Goal: Transaction & Acquisition: Purchase product/service

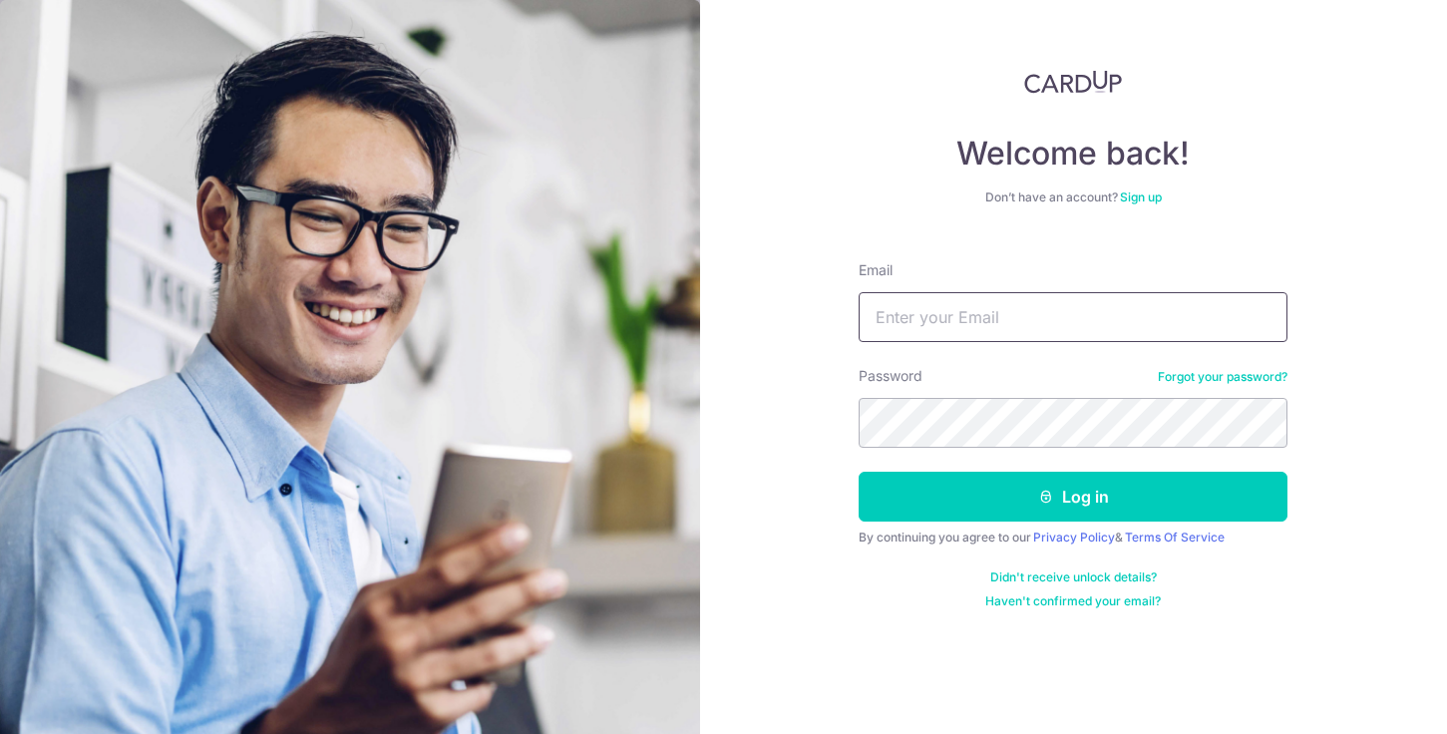
click at [957, 321] on input "Email" at bounding box center [1073, 317] width 429 height 50
click at [1034, 328] on input "chua.jaclyn" at bounding box center [1073, 317] width 429 height 50
type input "[EMAIL_ADDRESS][PERSON_NAME][DOMAIN_NAME]"
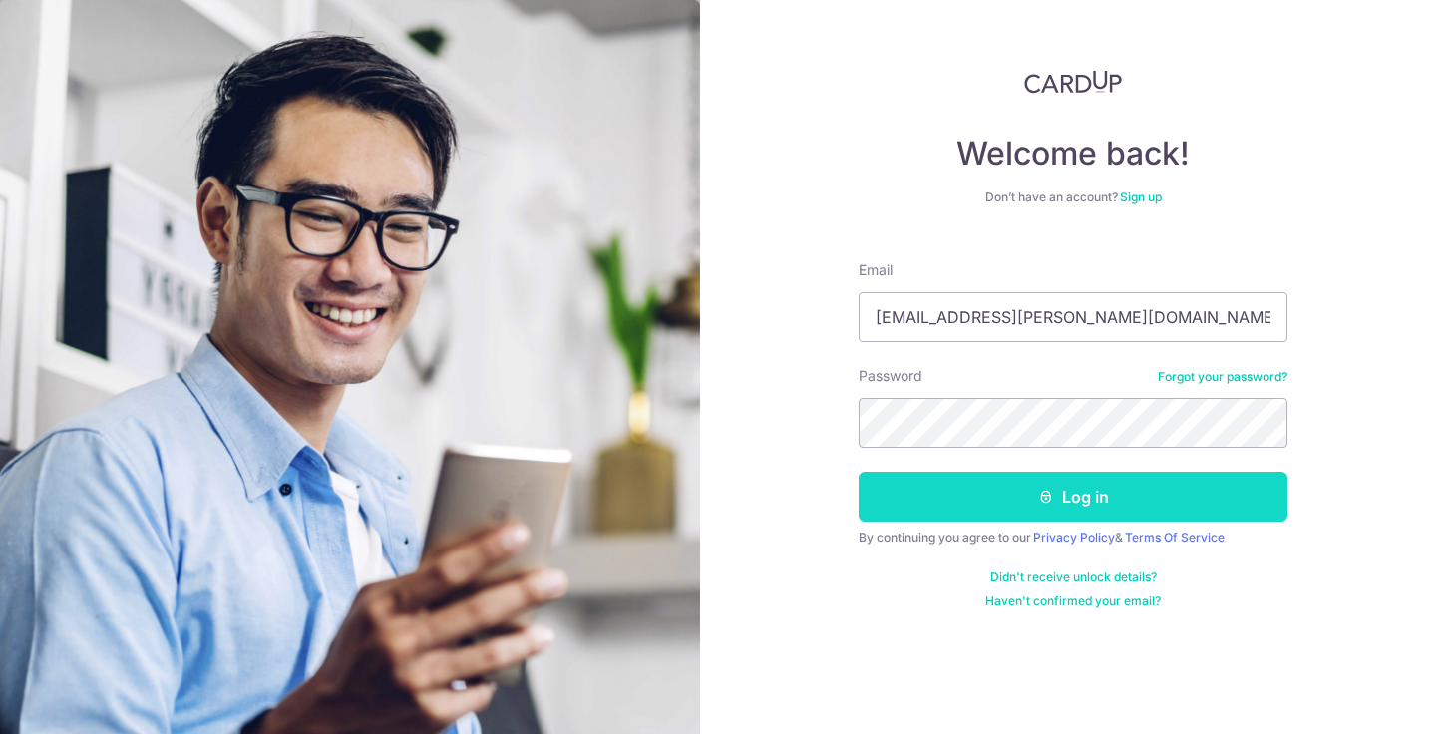
click at [1045, 501] on icon "submit" at bounding box center [1046, 497] width 16 height 16
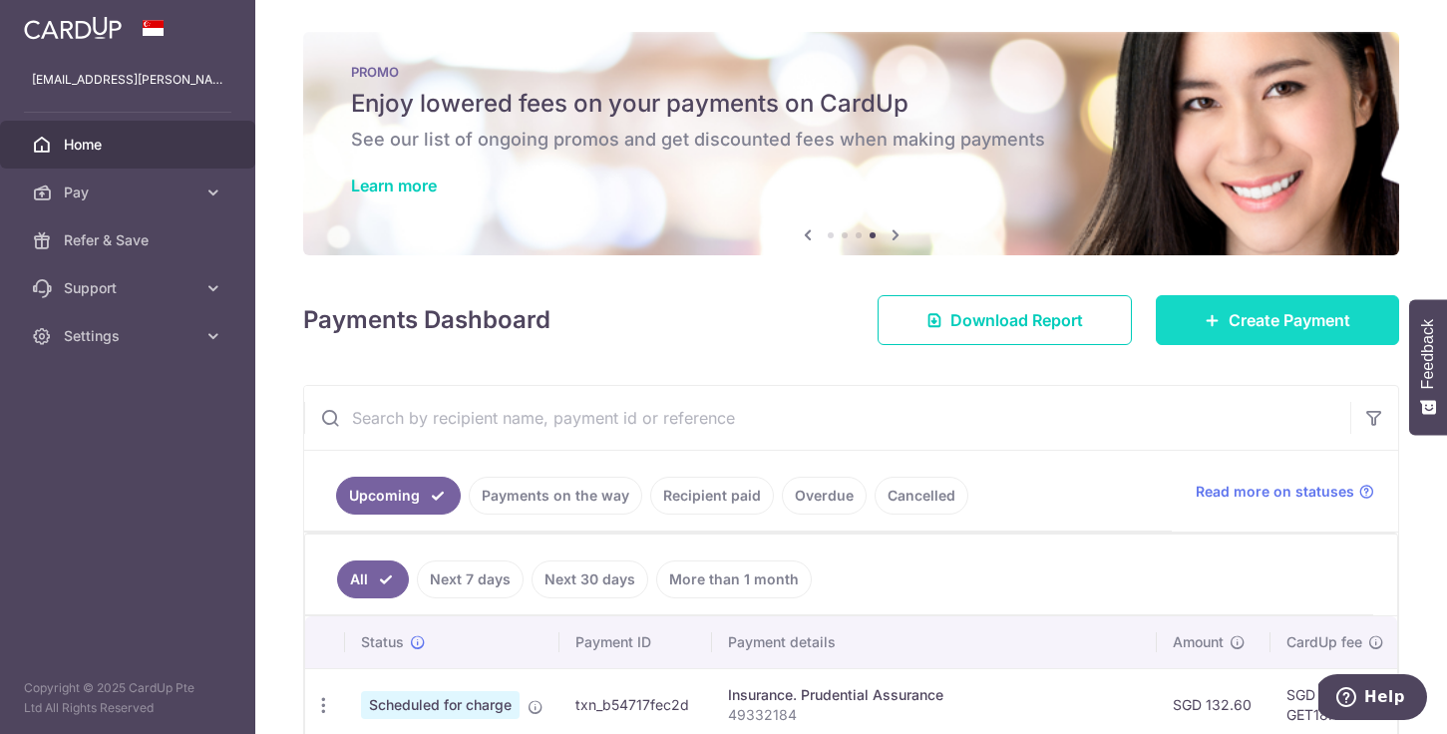
click at [1236, 324] on span "Create Payment" at bounding box center [1290, 320] width 122 height 24
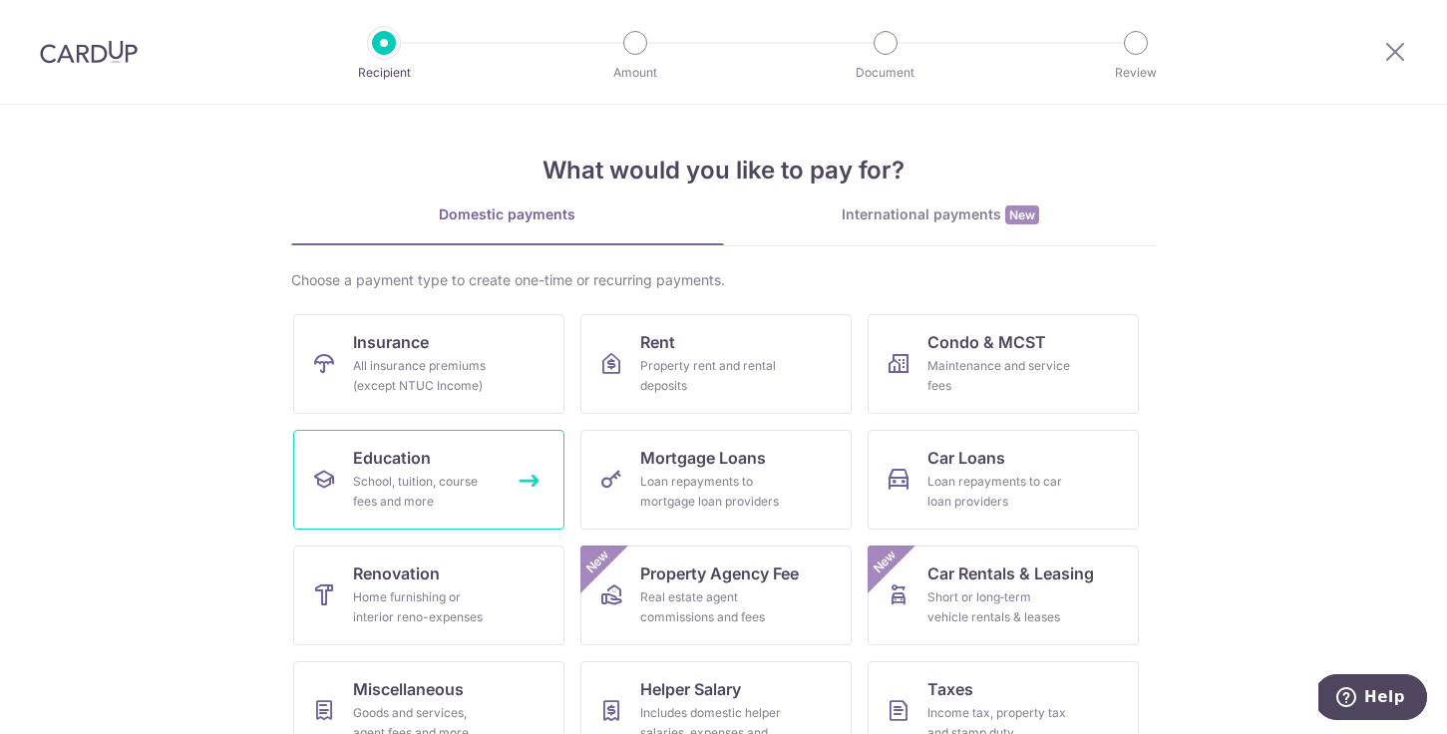
click at [463, 497] on div "School, tuition, course fees and more" at bounding box center [425, 492] width 144 height 40
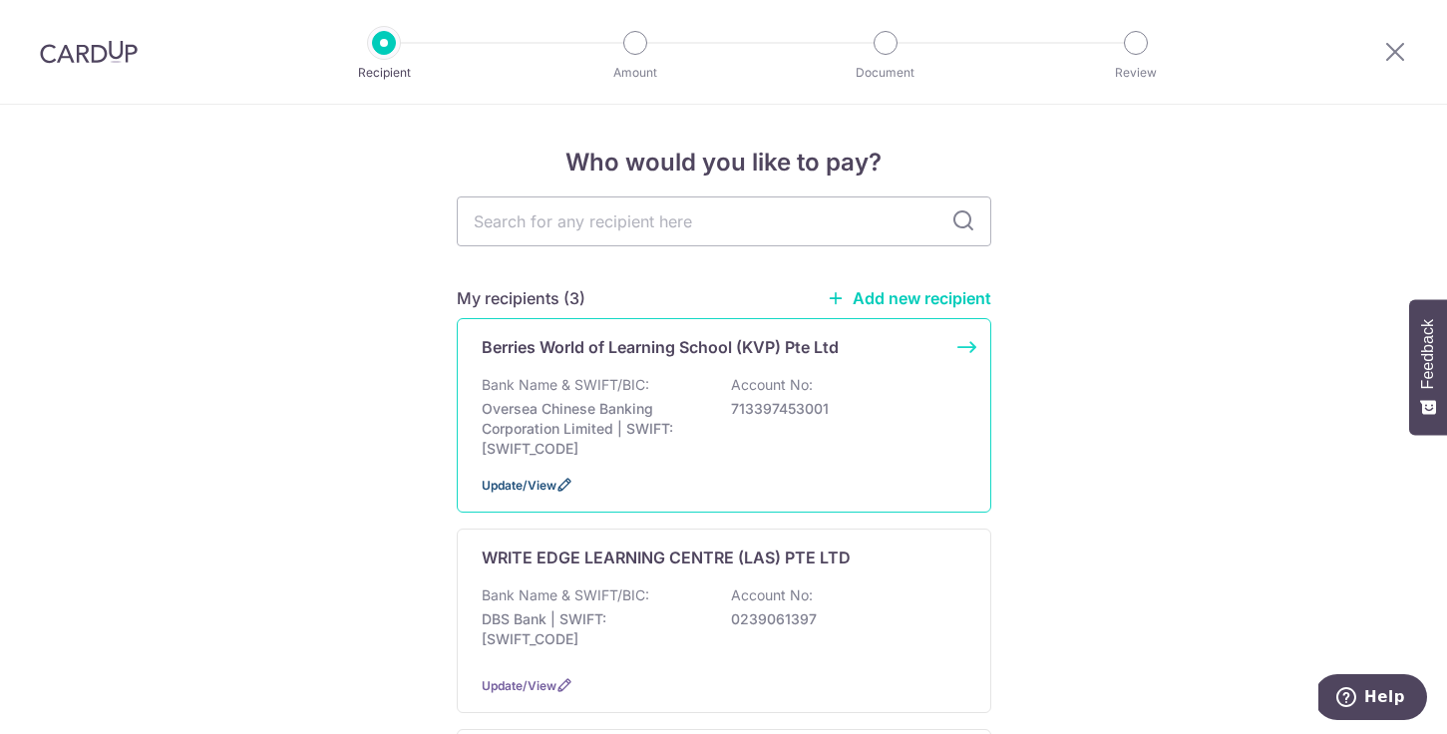
click at [531, 481] on span "Update/View" at bounding box center [519, 485] width 75 height 15
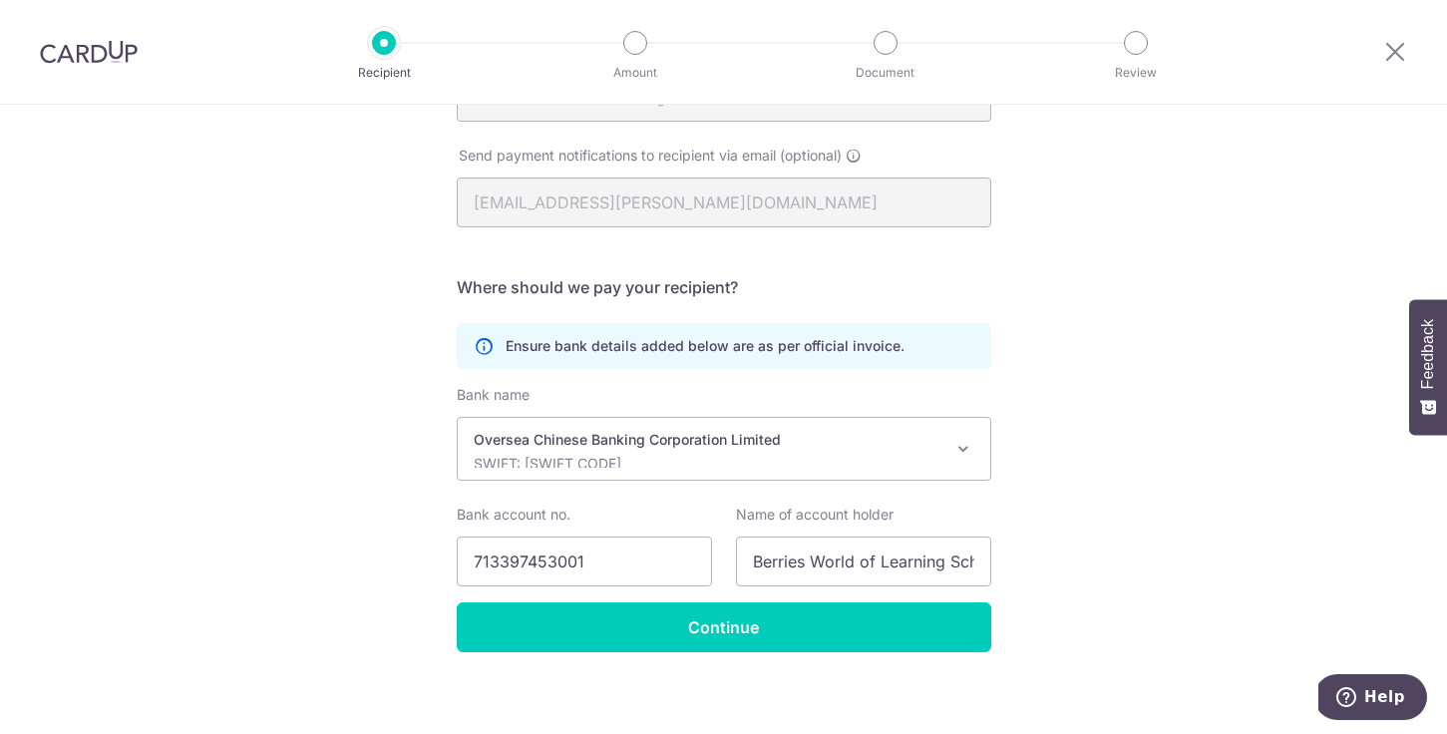
scroll to position [292, 0]
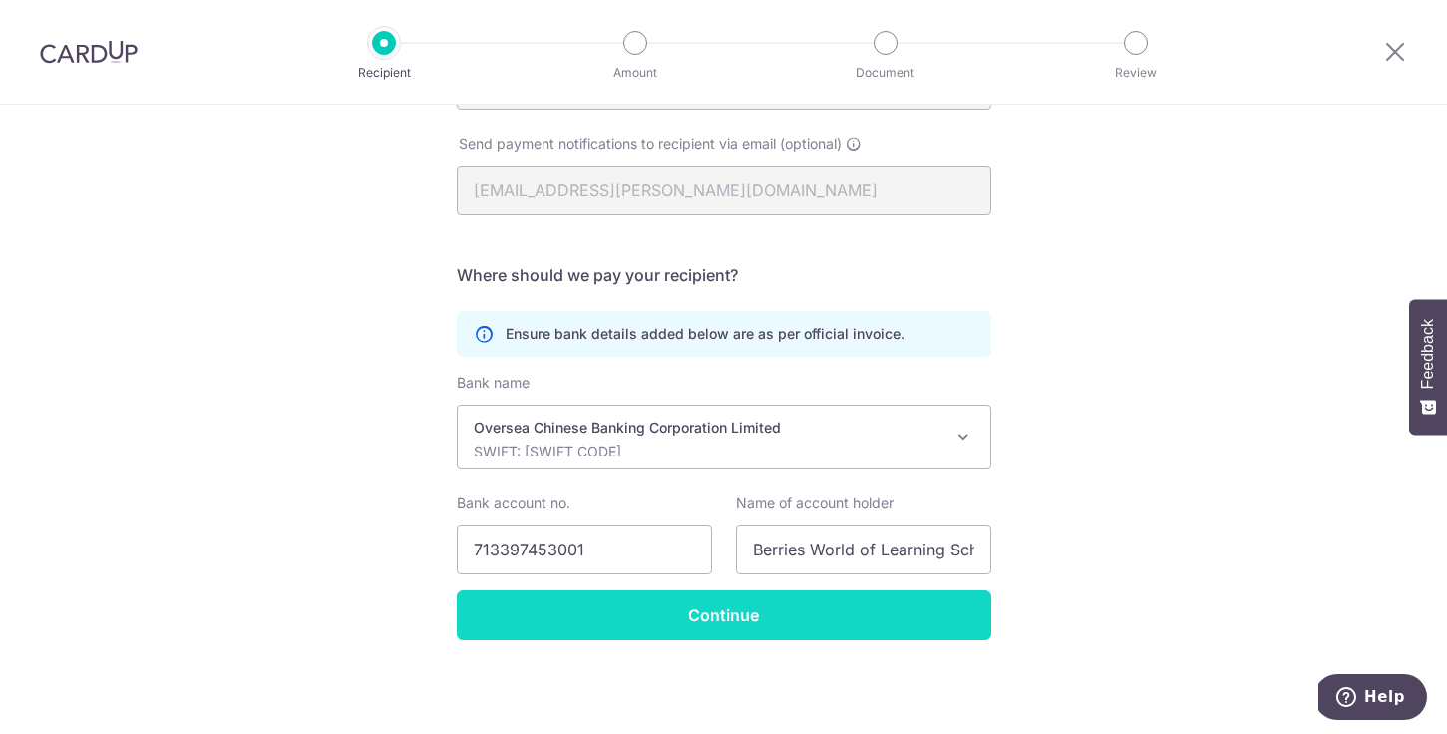
click at [637, 638] on input "Continue" at bounding box center [724, 615] width 535 height 50
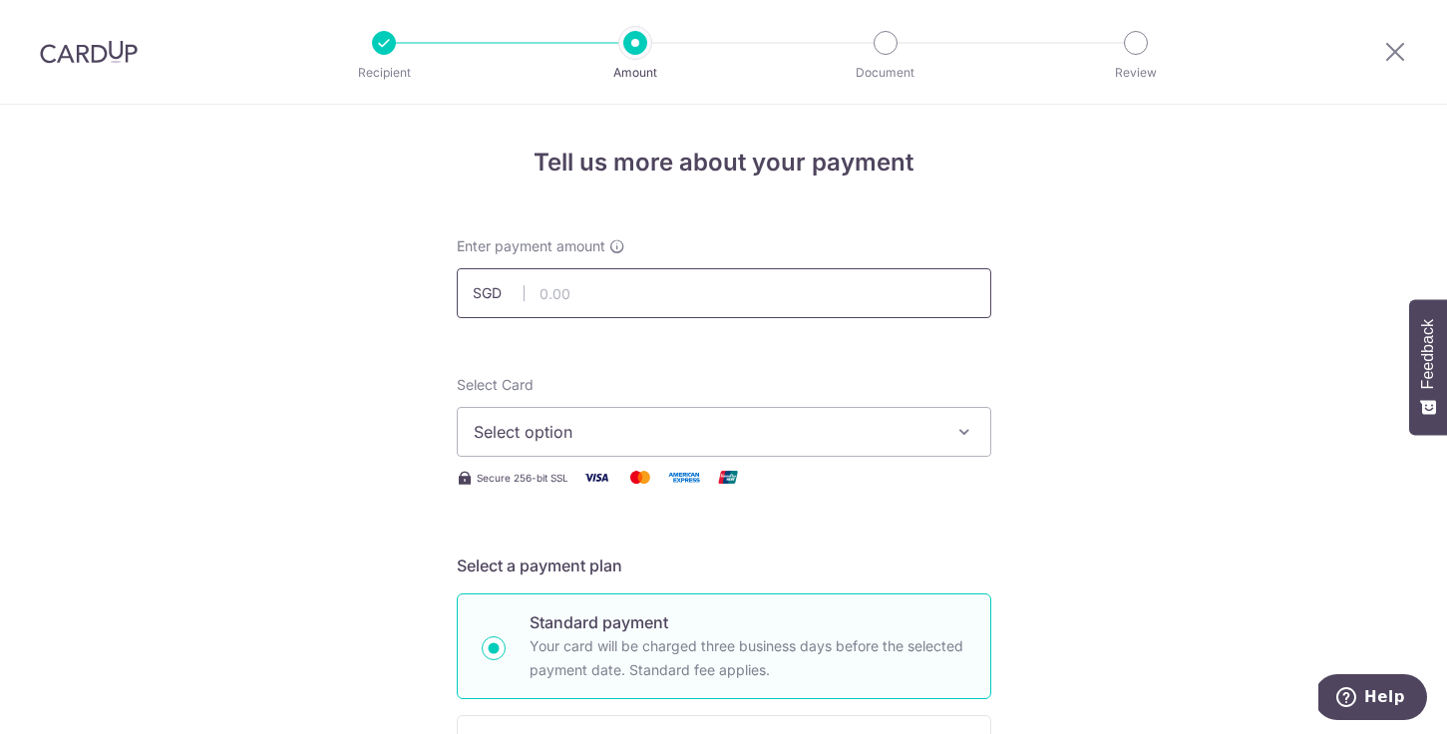
click at [665, 293] on input "text" at bounding box center [724, 293] width 535 height 50
type input "1,430.08"
click at [514, 425] on span "Select option" at bounding box center [706, 432] width 465 height 24
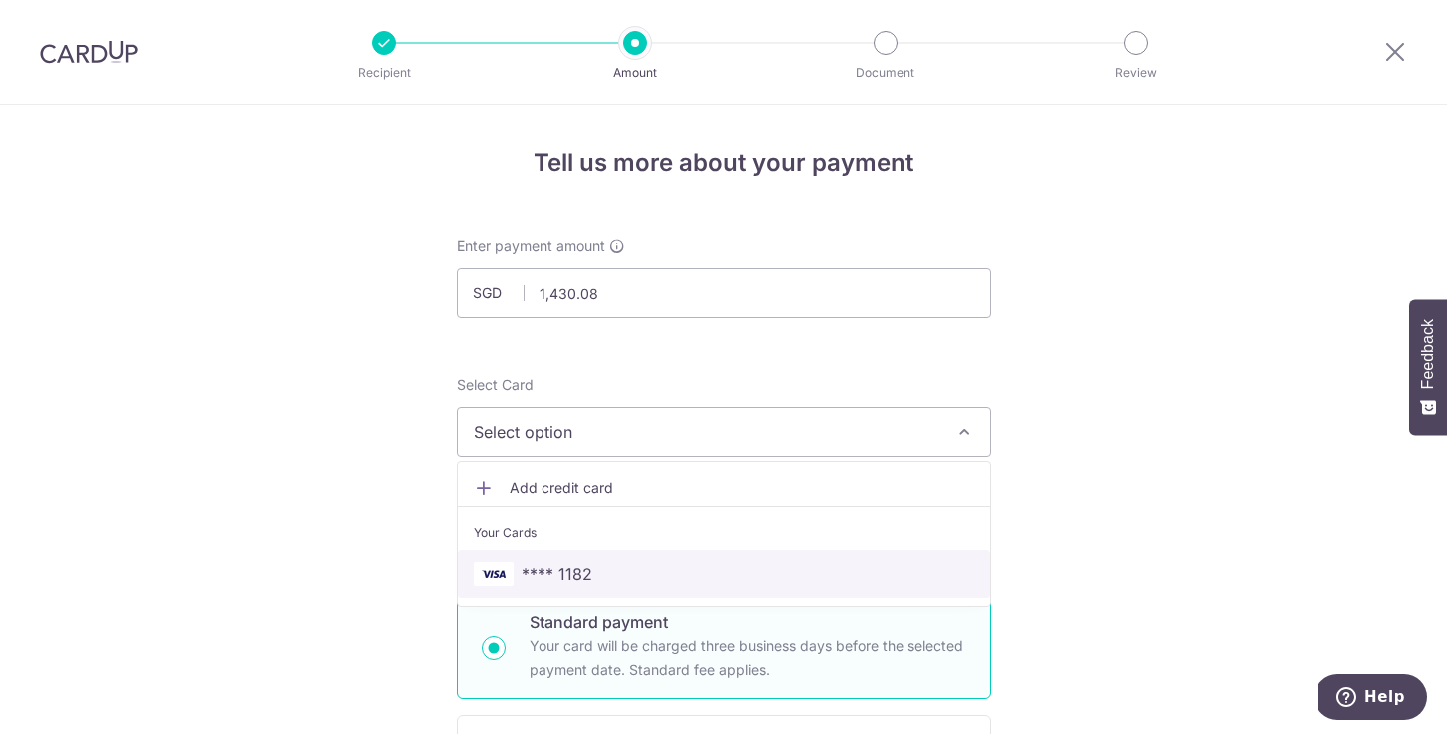
click at [522, 575] on span "**** 1182" at bounding box center [557, 575] width 71 height 24
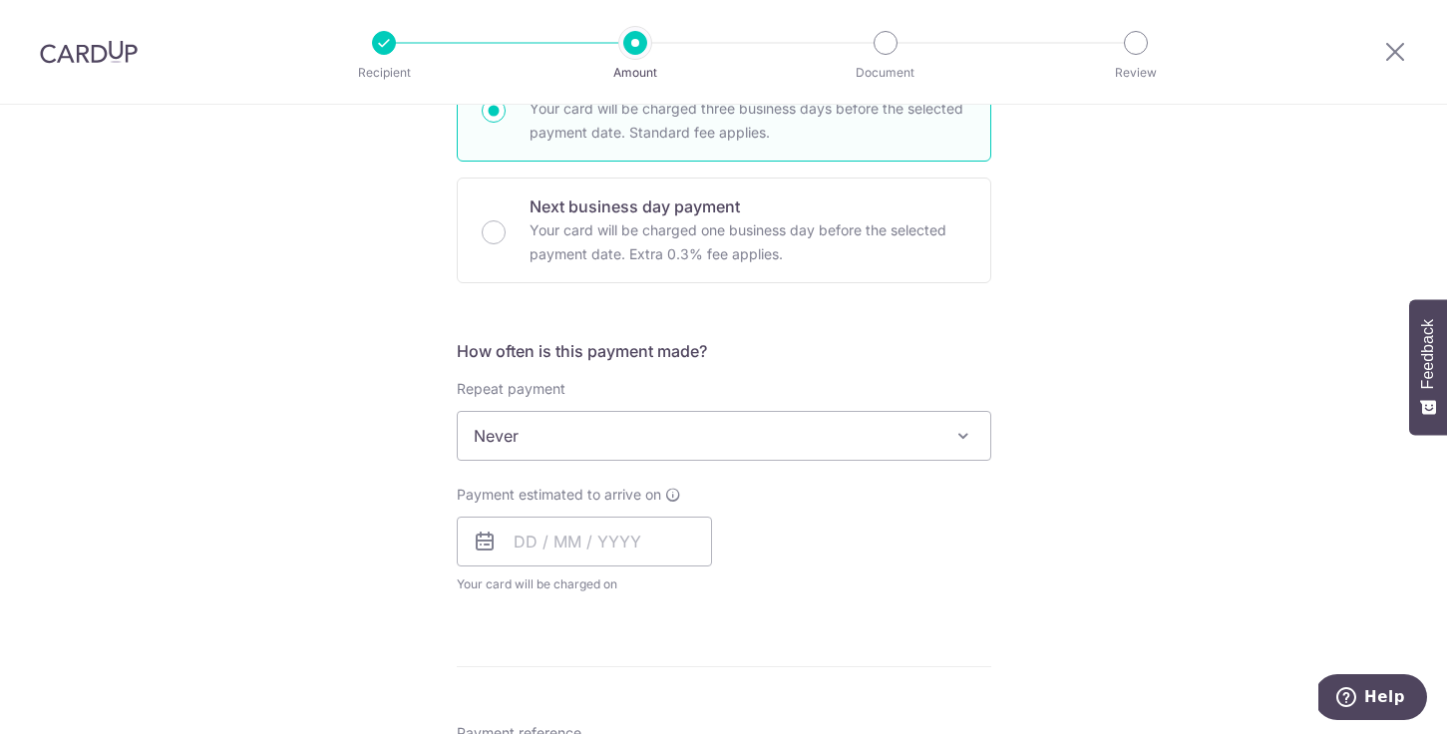
scroll to position [542, 0]
click at [516, 546] on input "text" at bounding box center [584, 538] width 255 height 50
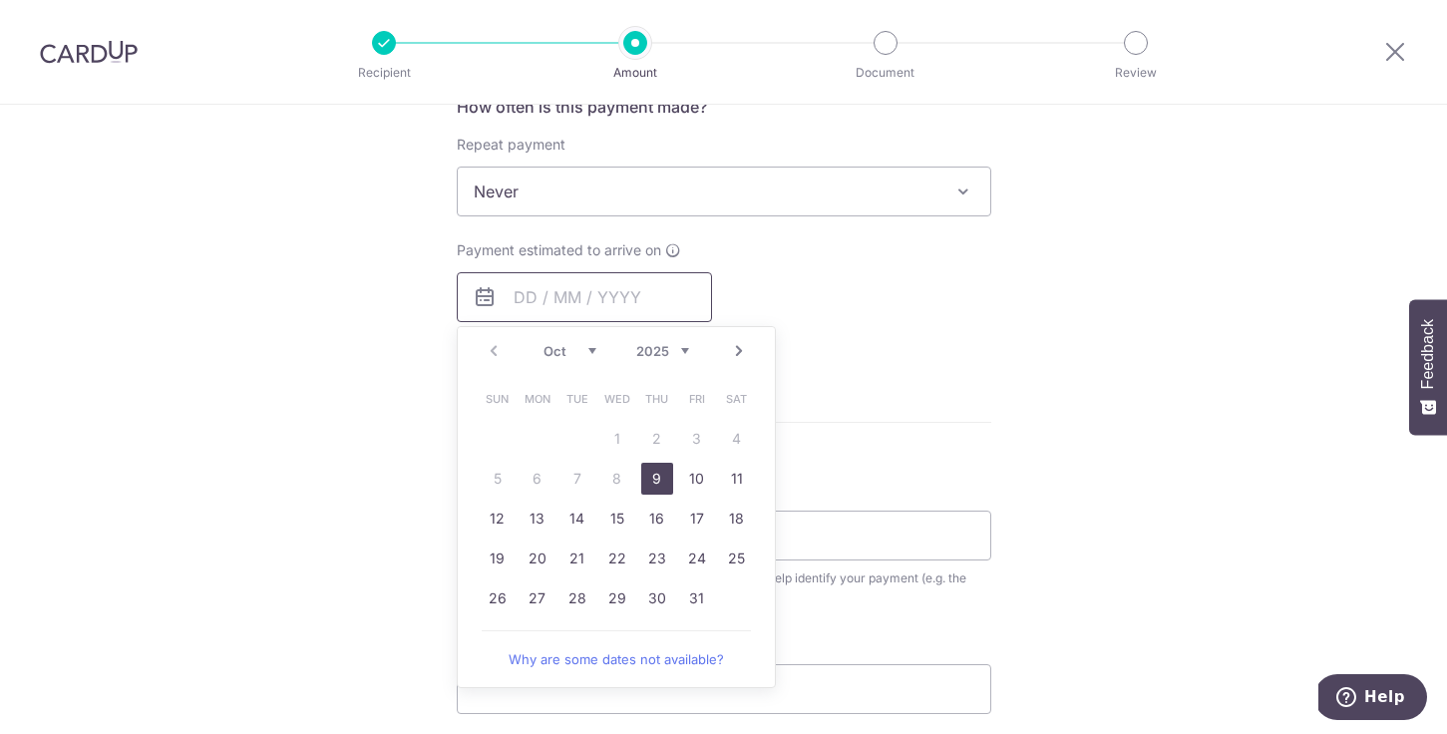
scroll to position [787, 0]
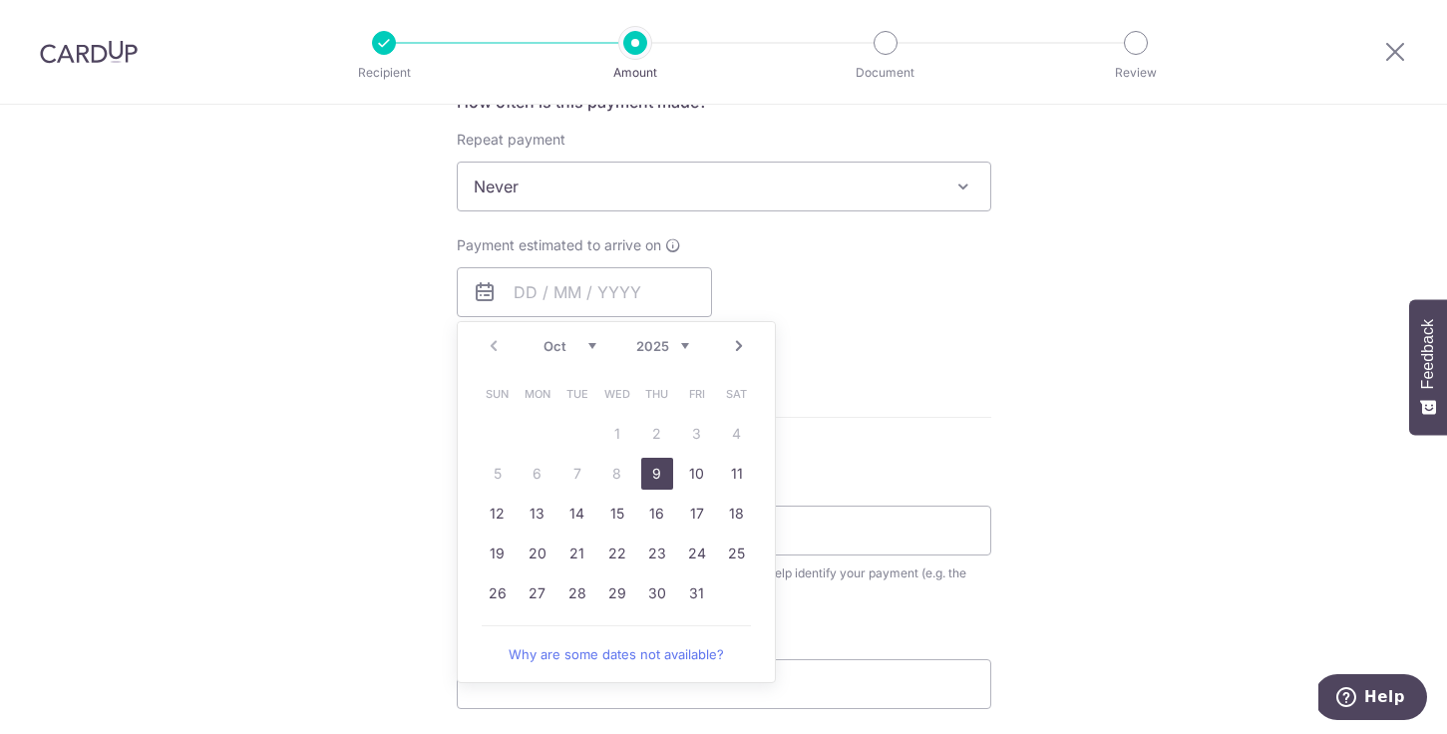
click at [662, 476] on link "9" at bounding box center [657, 474] width 32 height 32
type input "[DATE]"
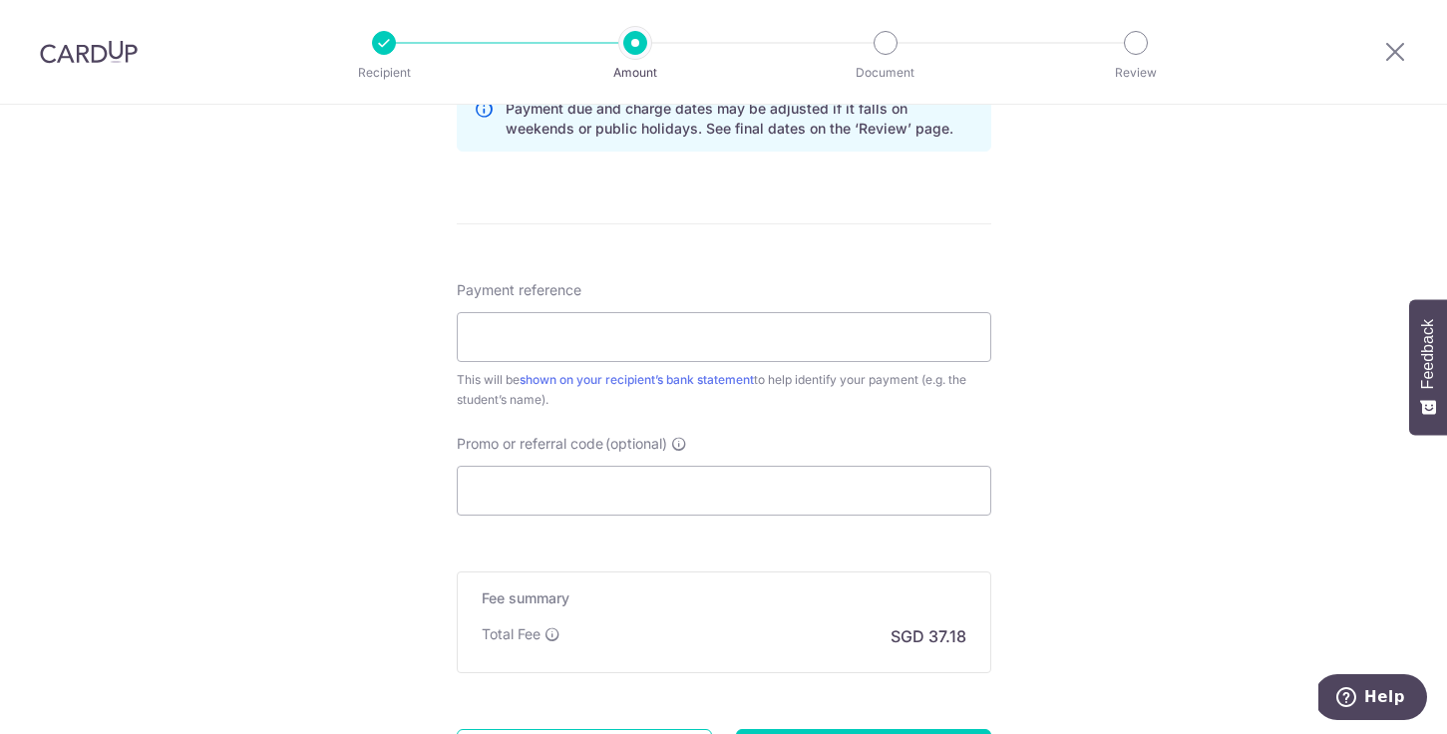
scroll to position [1087, 0]
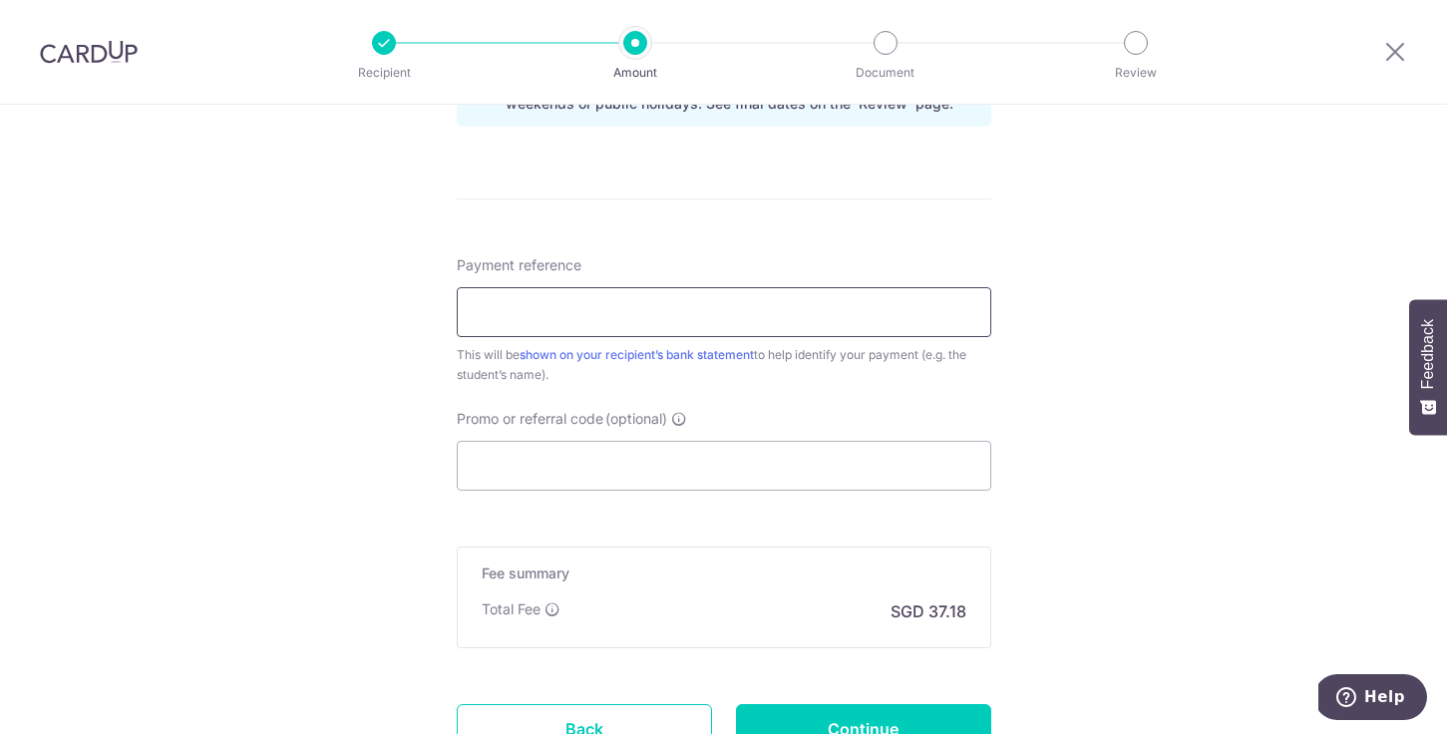
click at [532, 310] on input "Payment reference" at bounding box center [724, 312] width 535 height 50
type input "KV-I25000860 Tan Yan Xi Avril"
click at [495, 462] on input "Promo or referral code (optional)" at bounding box center [724, 466] width 535 height 50
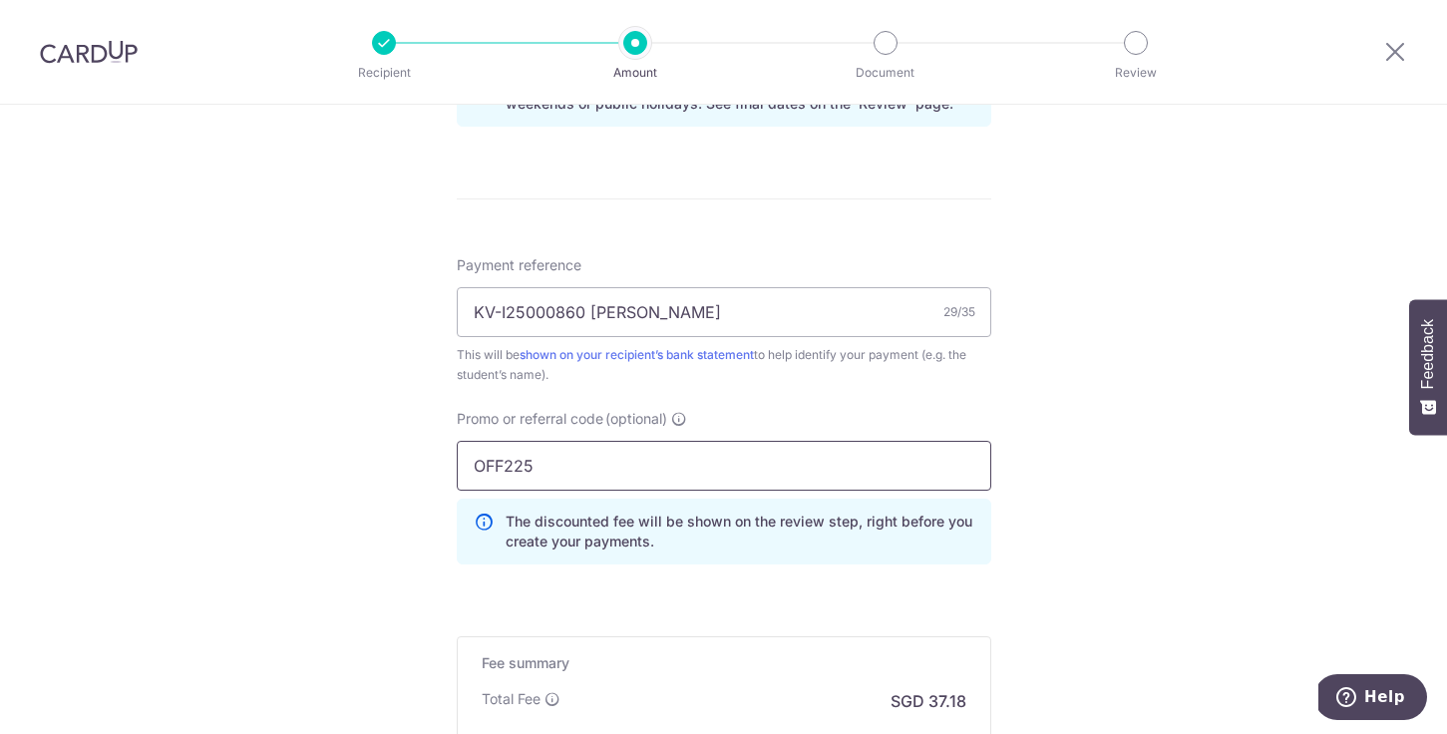
type input "OFF225"
click at [362, 495] on div "Tell us more about your payment Enter payment amount SGD 1,430.08 1430.08 Selec…" at bounding box center [723, 5] width 1447 height 1976
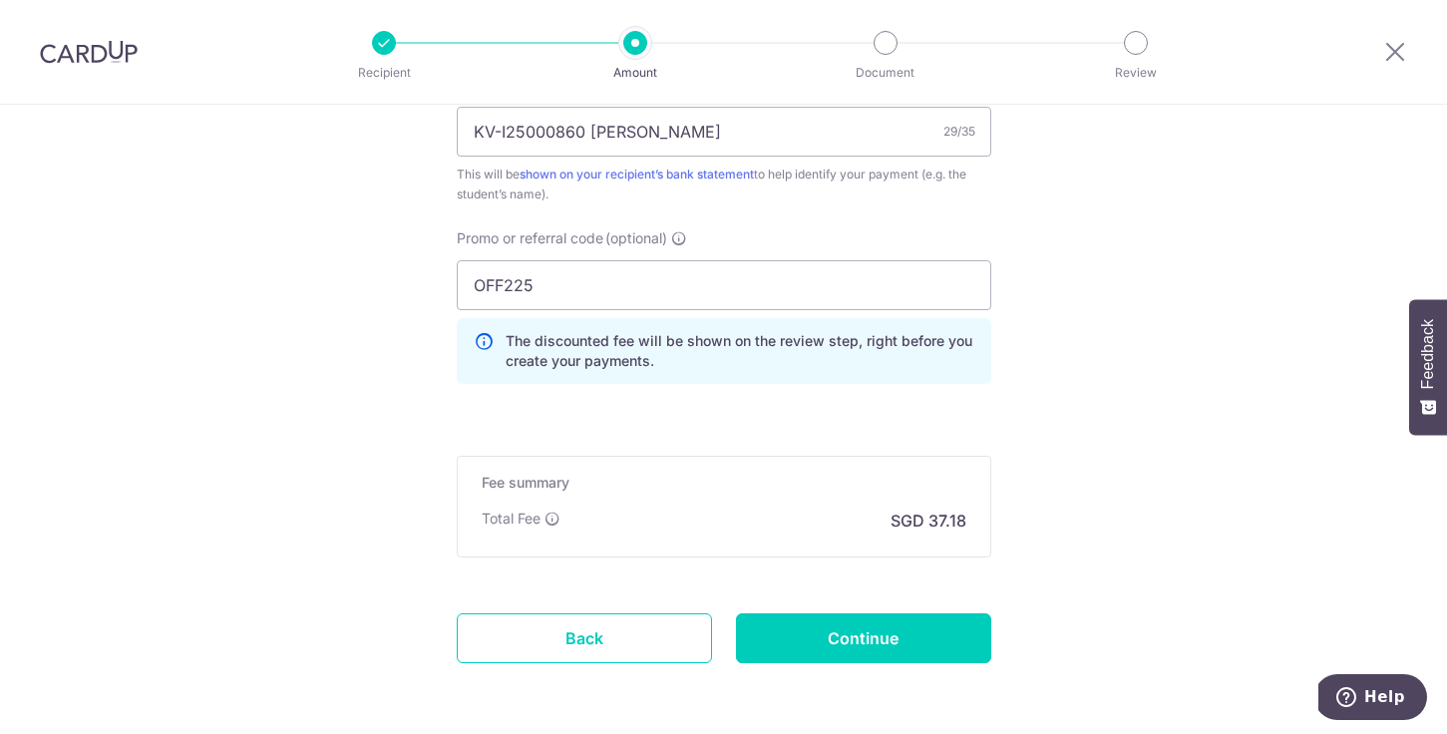
scroll to position [1347, 0]
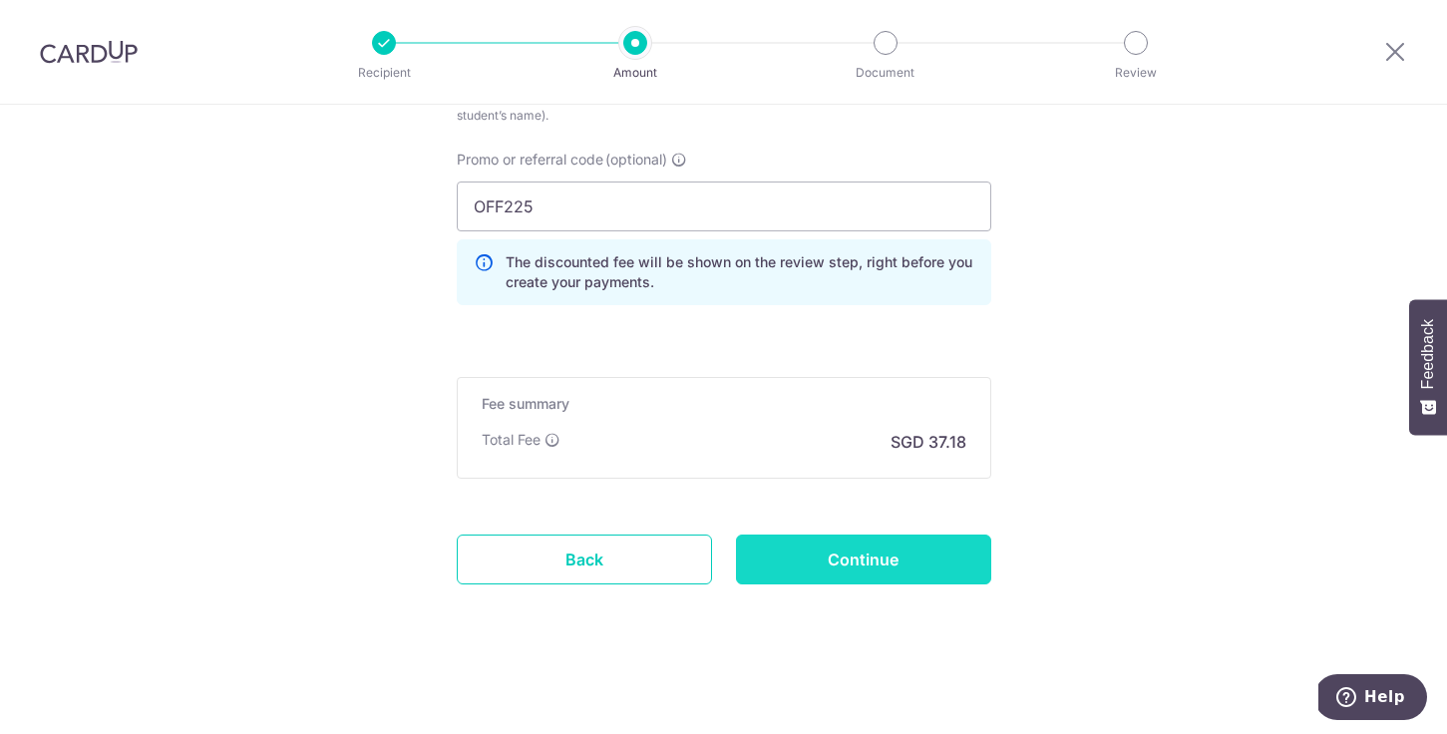
click at [837, 561] on input "Continue" at bounding box center [863, 560] width 255 height 50
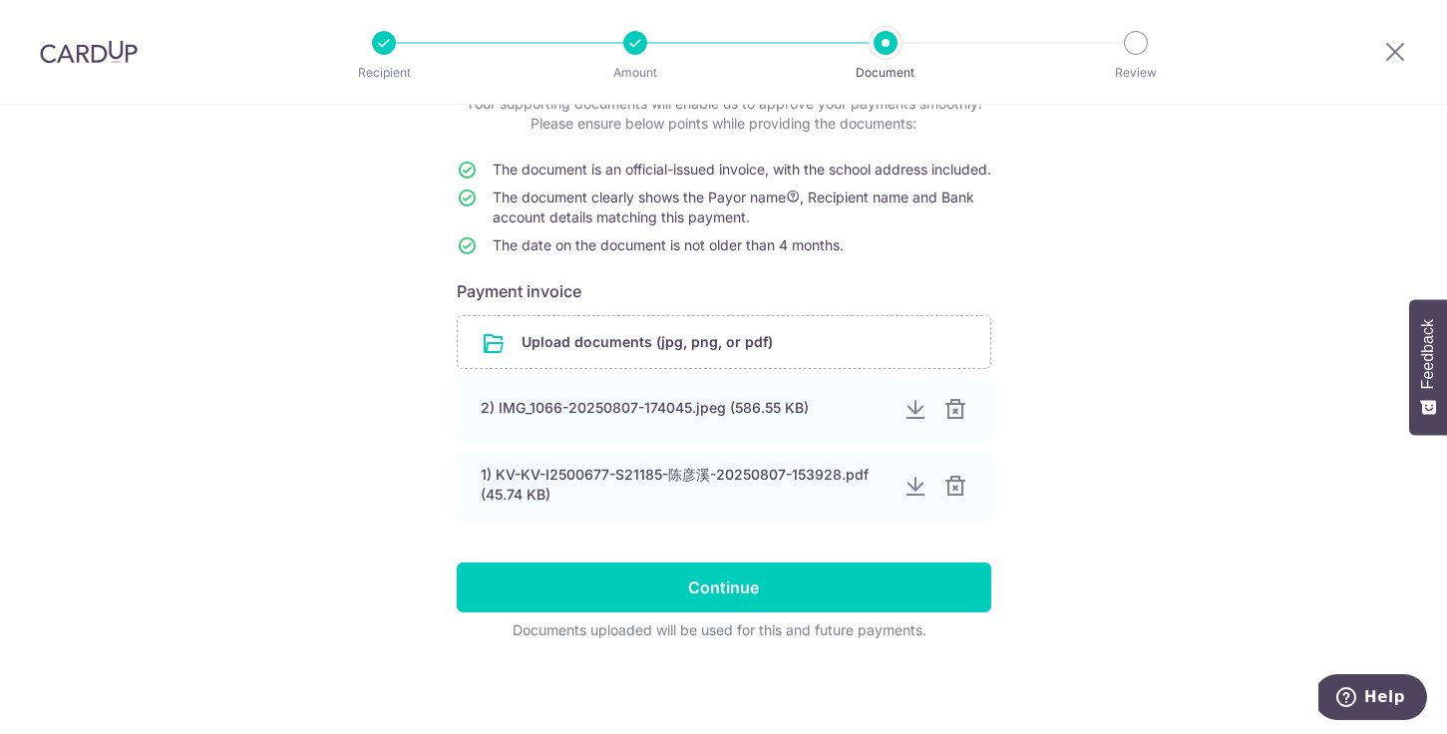
scroll to position [163, 0]
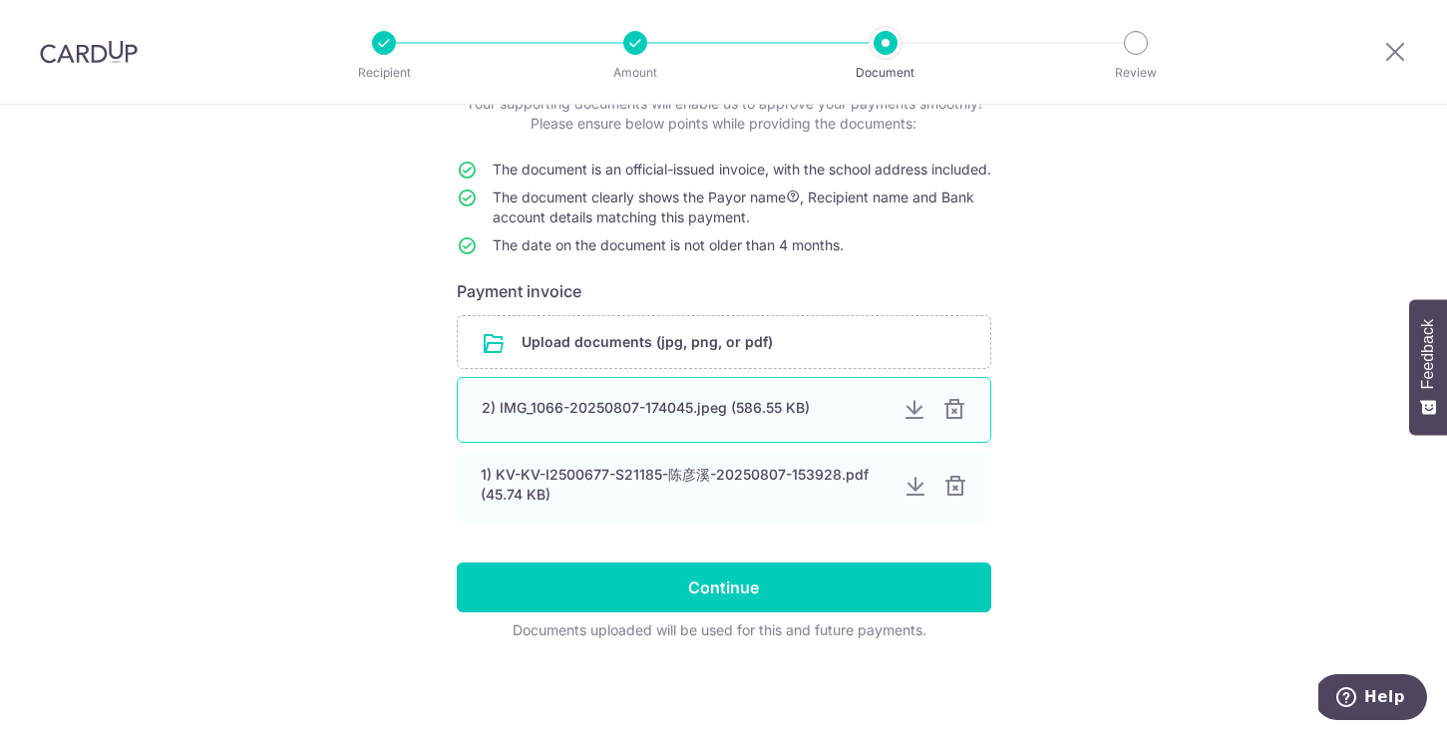
click at [953, 408] on div at bounding box center [955, 410] width 24 height 24
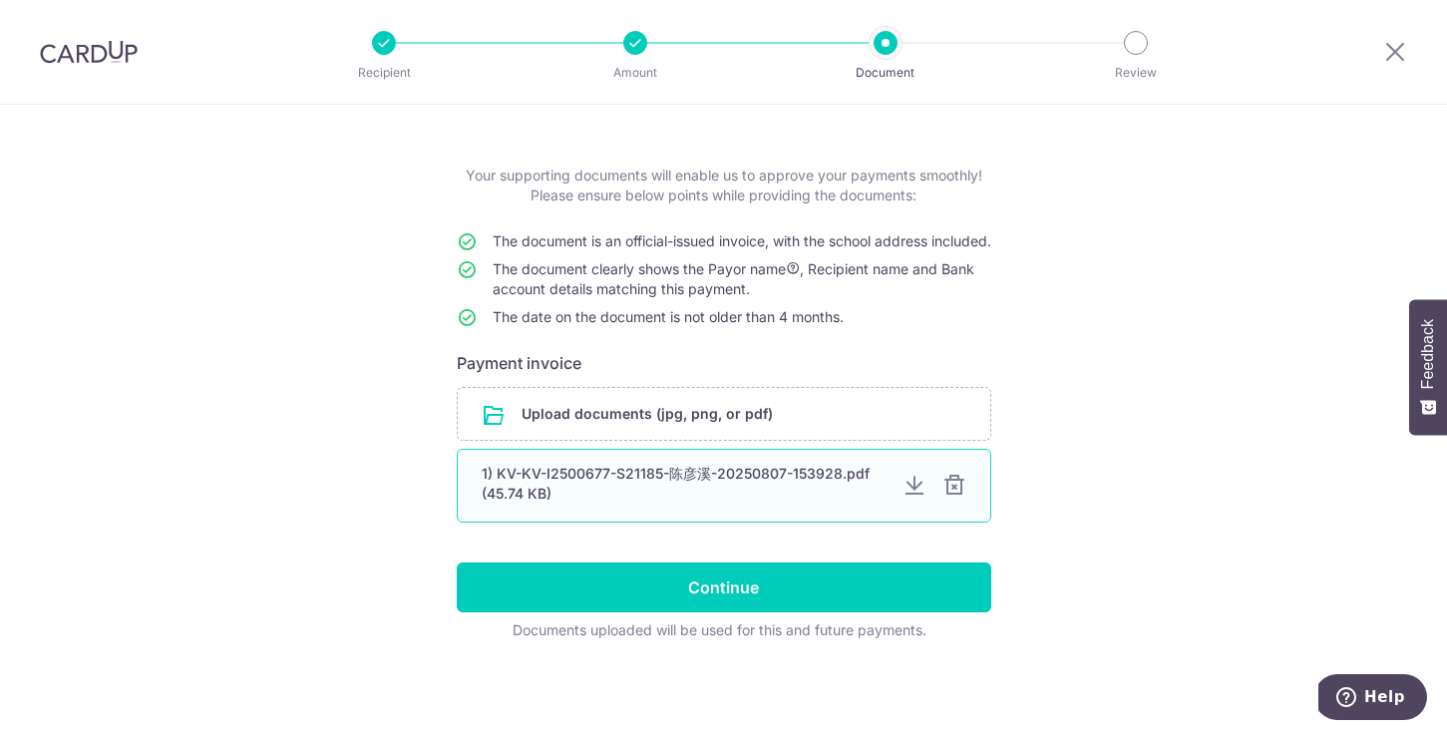
click at [953, 476] on div at bounding box center [955, 486] width 24 height 24
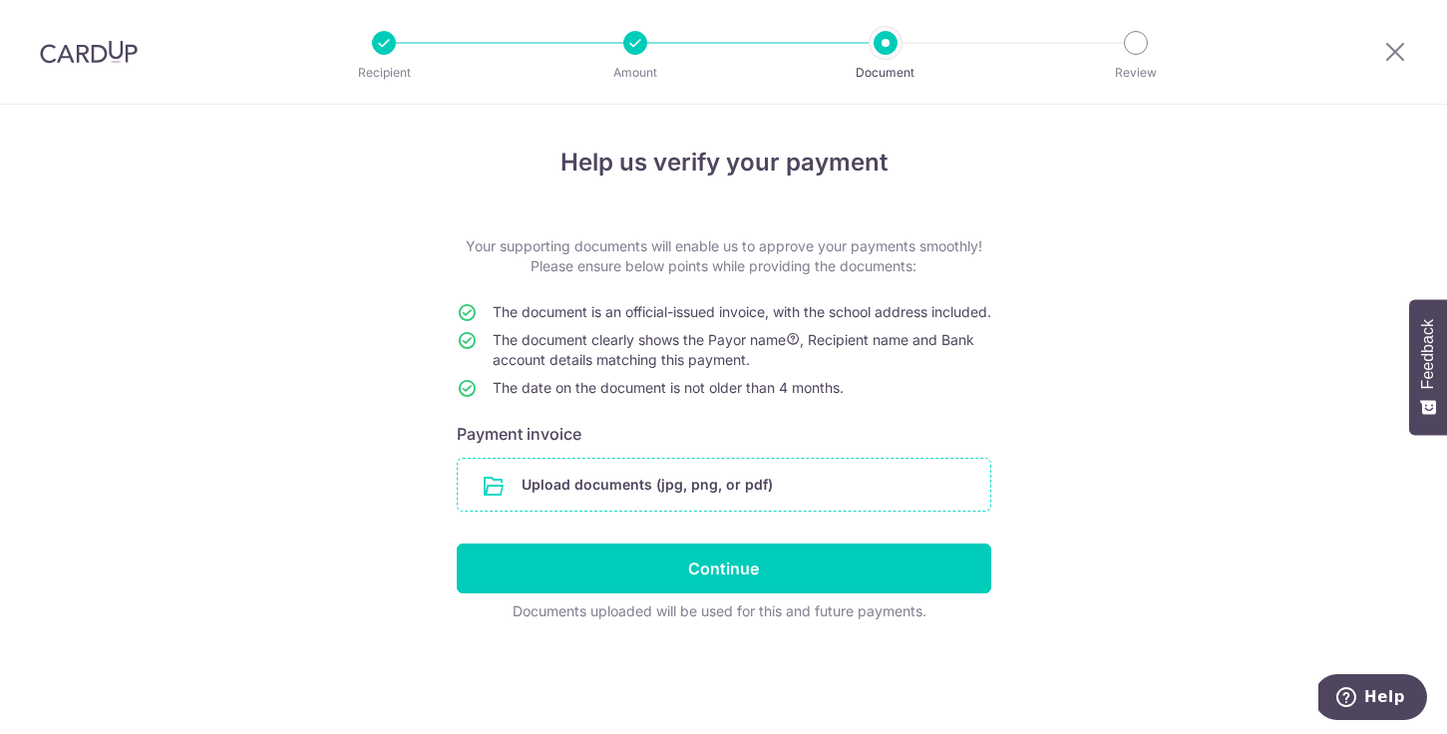
click at [783, 505] on input "file" at bounding box center [724, 485] width 533 height 52
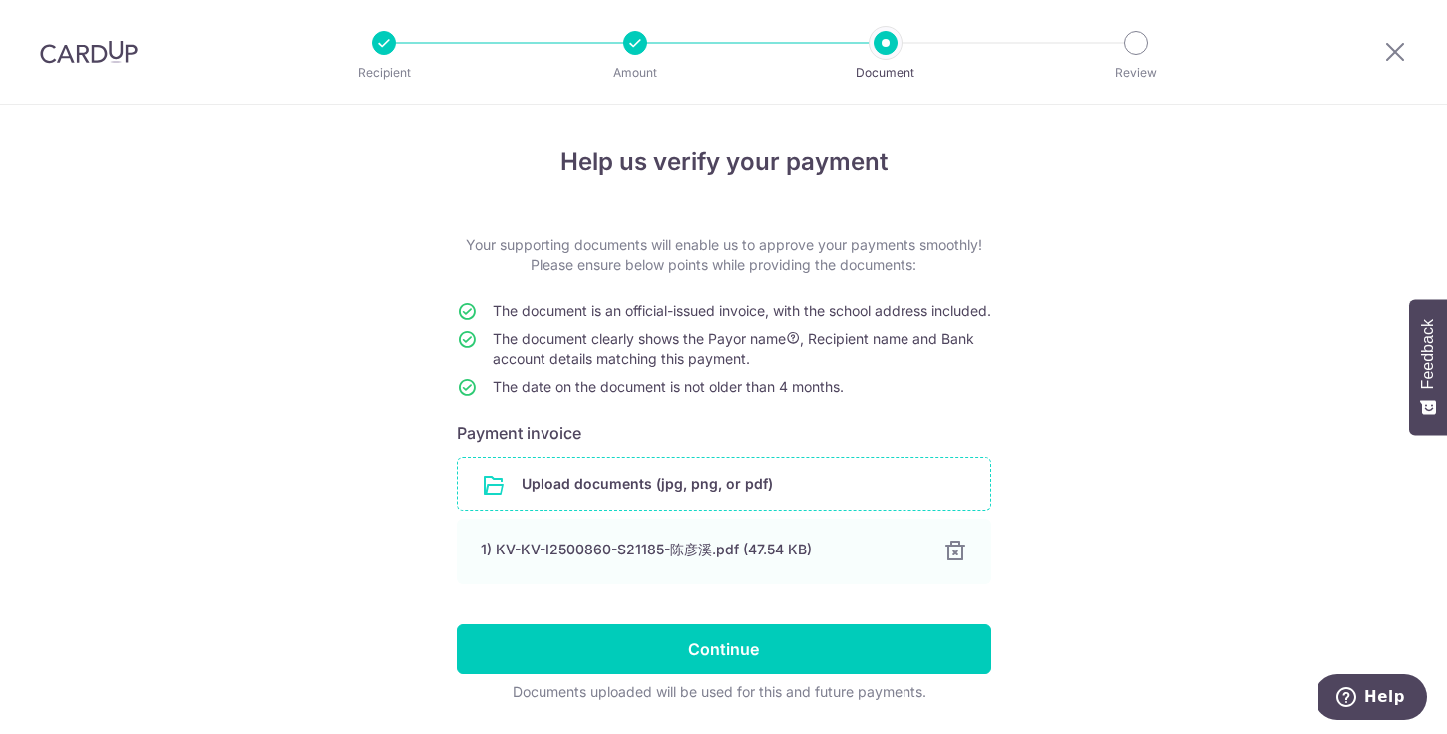
click at [806, 510] on input "file" at bounding box center [724, 484] width 533 height 52
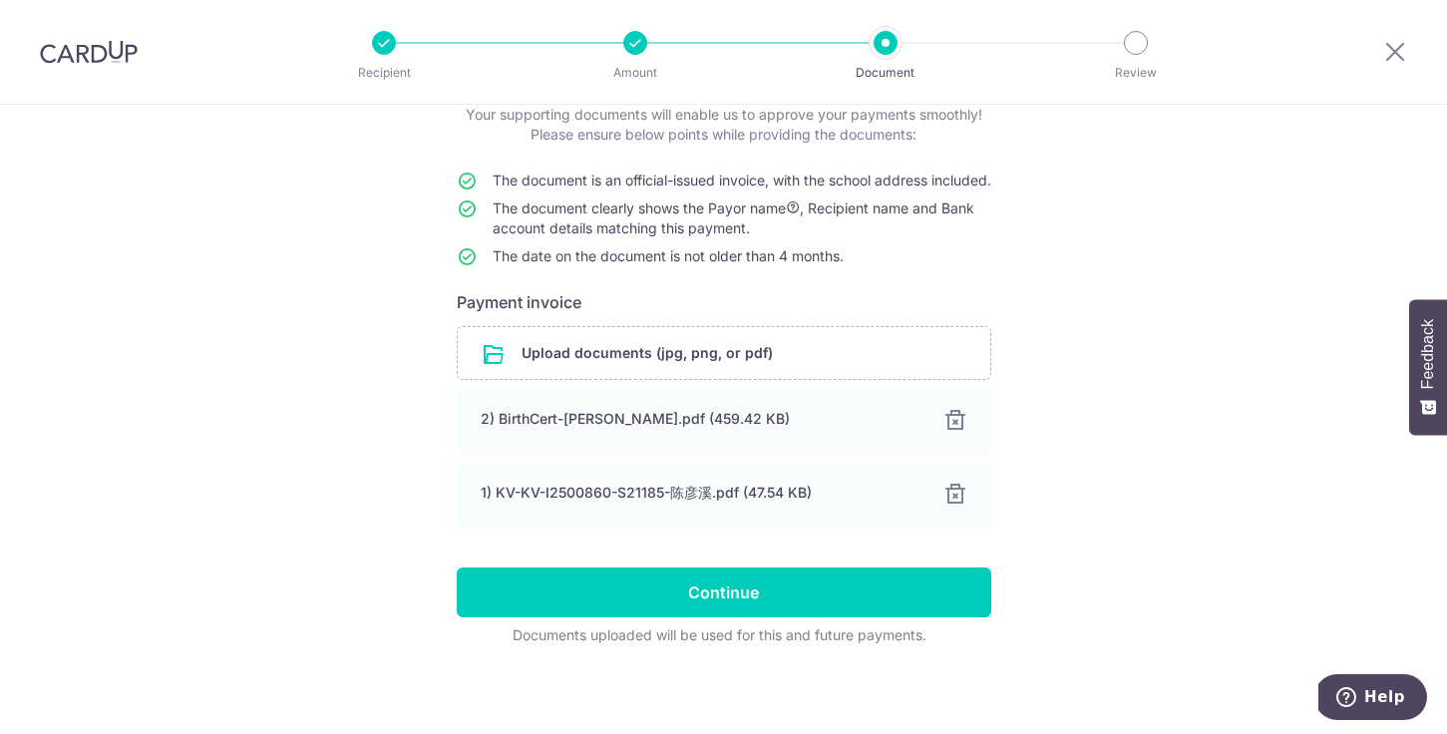
scroll to position [157, 0]
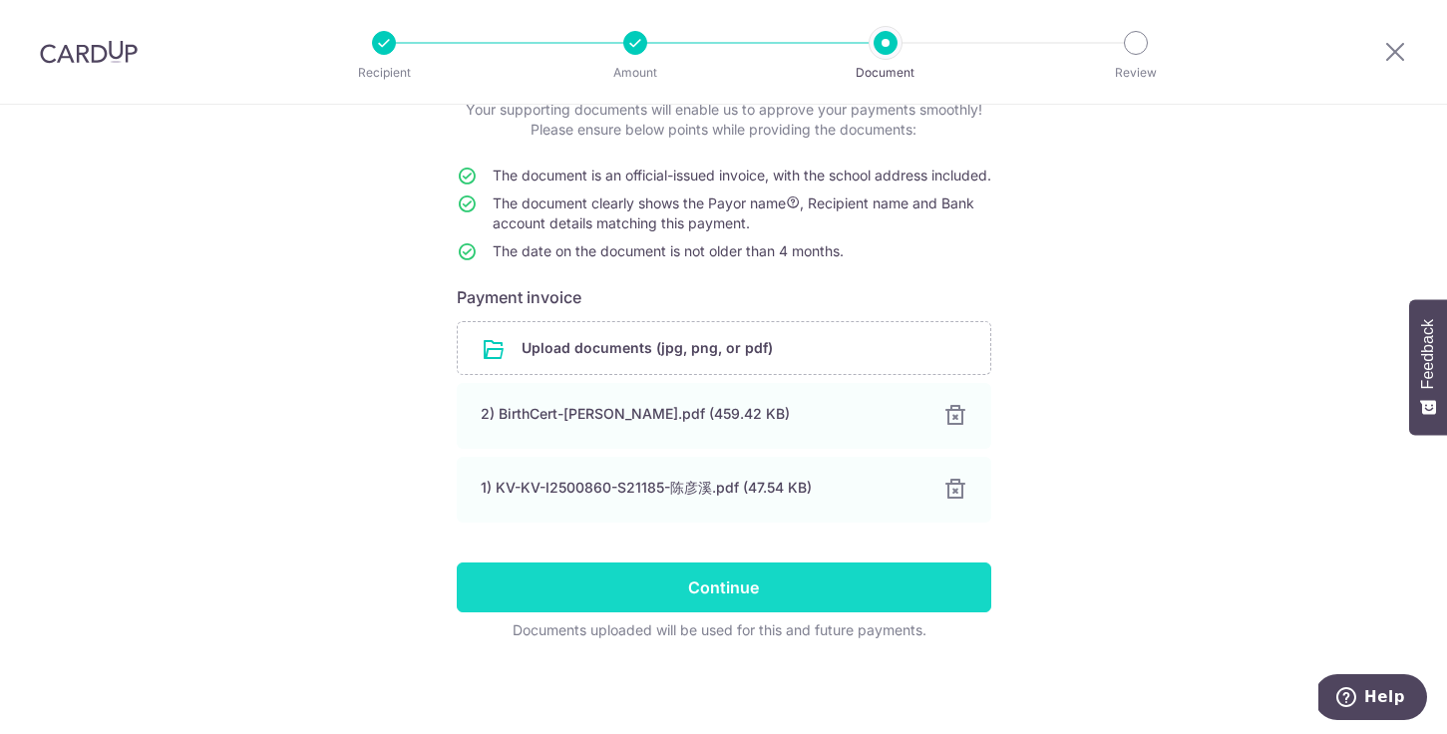
click at [815, 591] on input "Continue" at bounding box center [724, 588] width 535 height 50
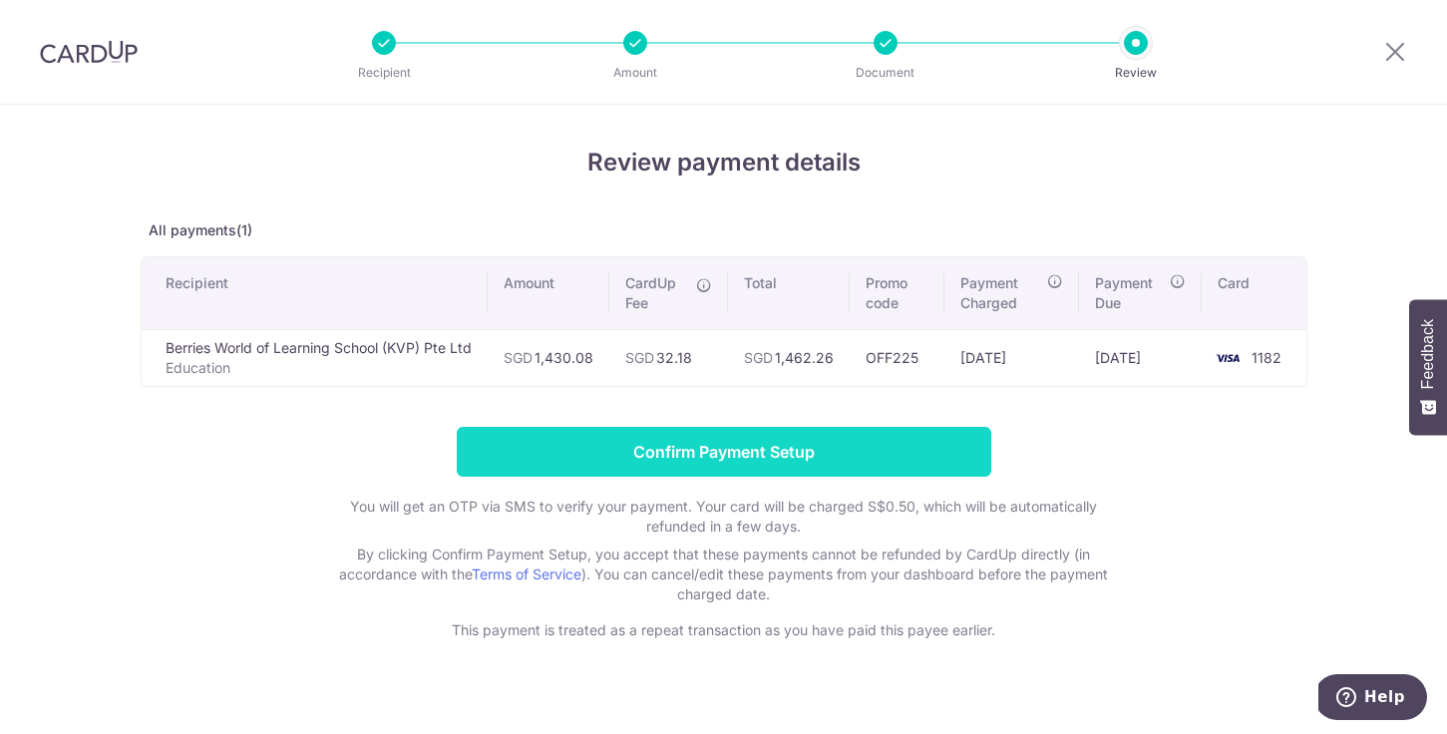
click at [881, 466] on input "Confirm Payment Setup" at bounding box center [724, 452] width 535 height 50
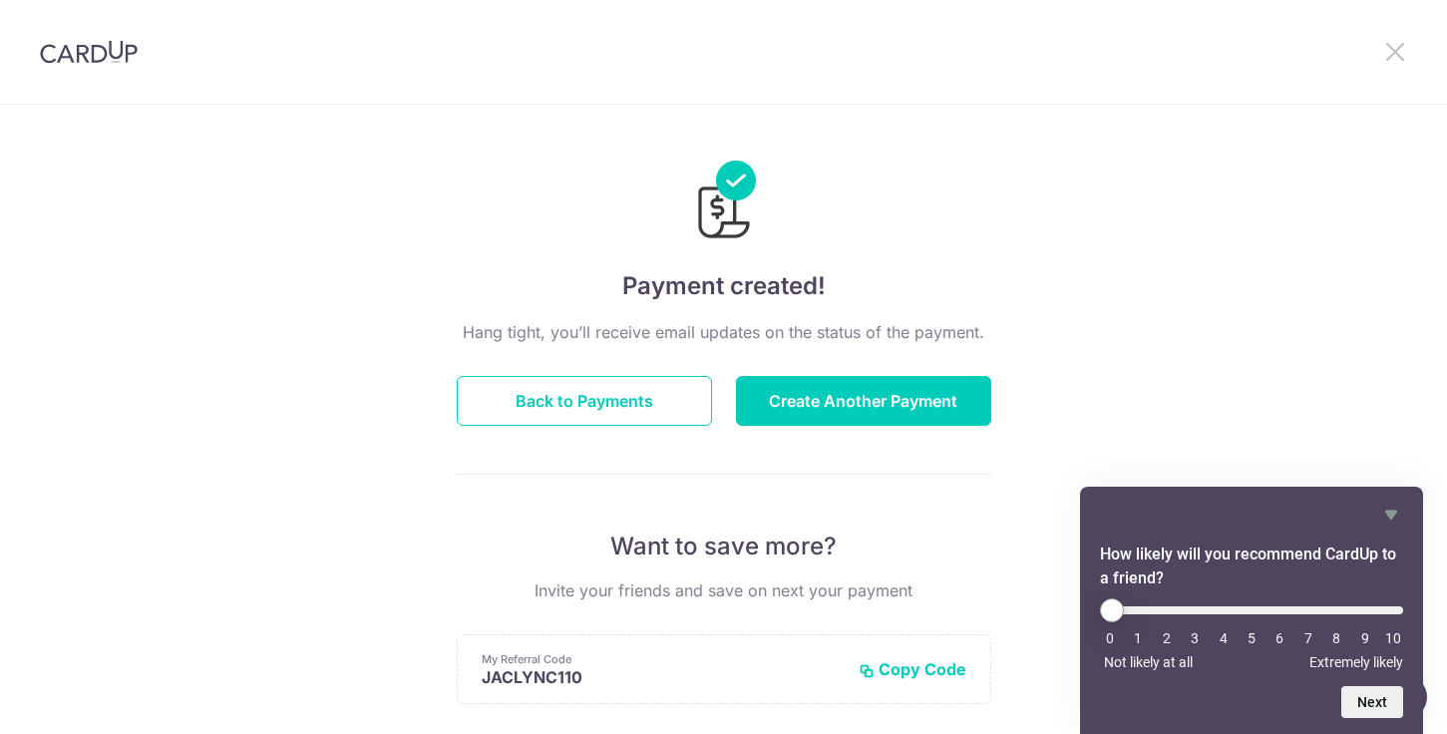
click at [1396, 48] on icon at bounding box center [1395, 51] width 24 height 25
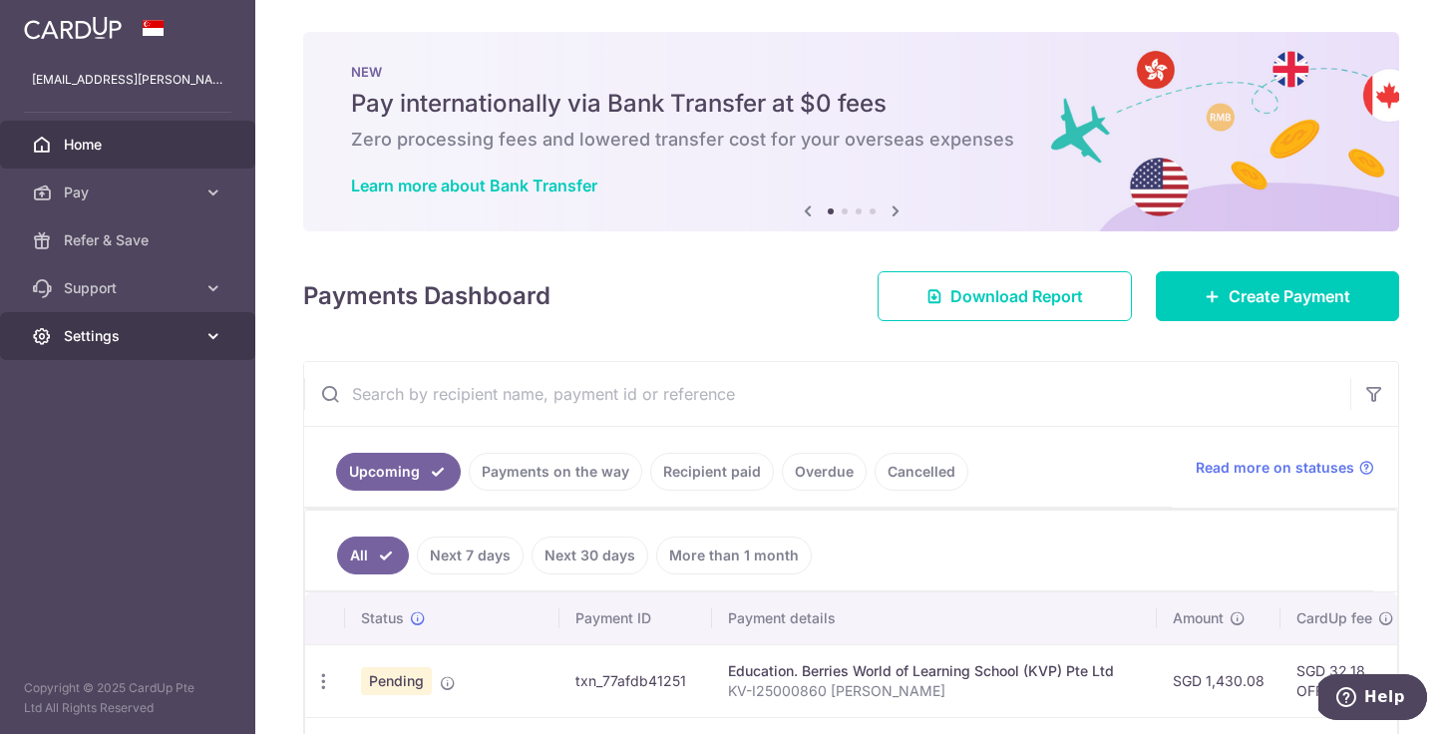
click at [112, 341] on span "Settings" at bounding box center [130, 336] width 132 height 20
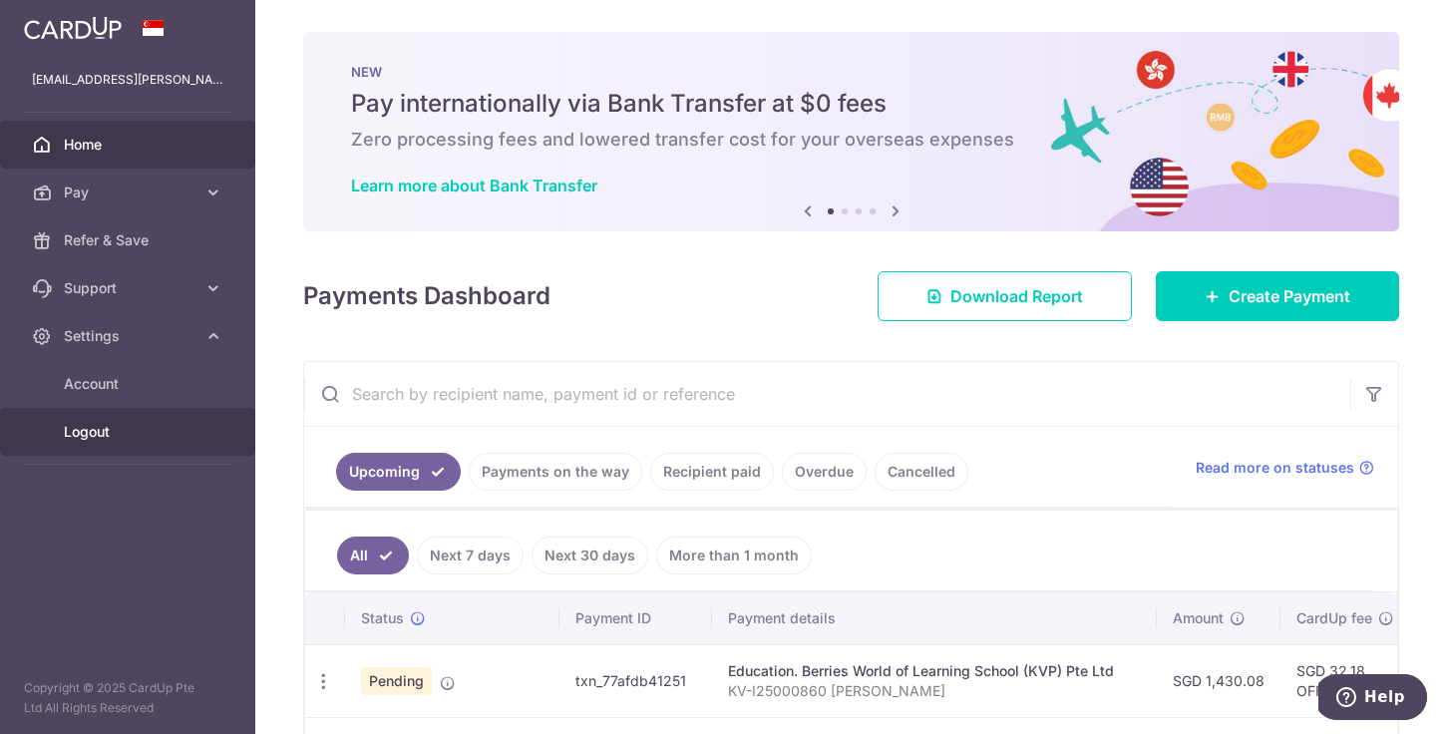
click at [94, 431] on span "Logout" at bounding box center [130, 432] width 132 height 20
